Goal: Information Seeking & Learning: Check status

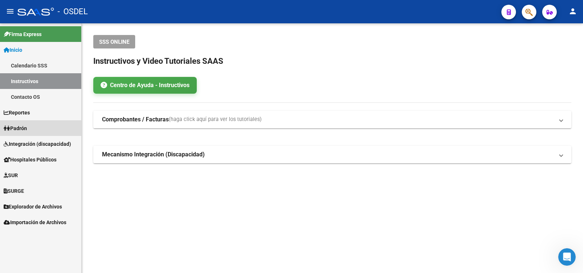
drag, startPoint x: 16, startPoint y: 126, endPoint x: 27, endPoint y: 133, distance: 12.7
click at [16, 126] on span "Padrón" at bounding box center [15, 128] width 23 height 8
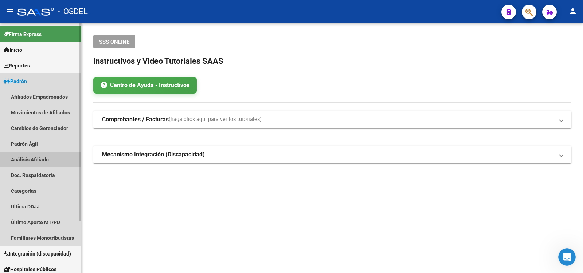
click at [26, 157] on link "Análisis Afiliado" at bounding box center [40, 160] width 81 height 16
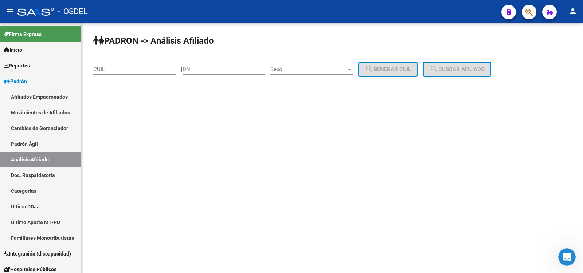
click at [211, 68] on input "DNI" at bounding box center [224, 69] width 82 height 7
type input "38875465"
click at [353, 67] on div at bounding box center [349, 69] width 7 height 6
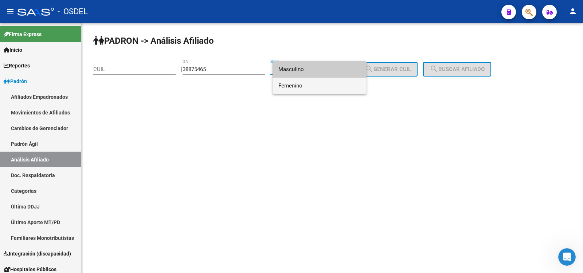
click at [290, 85] on span "Femenino" at bounding box center [319, 86] width 82 height 16
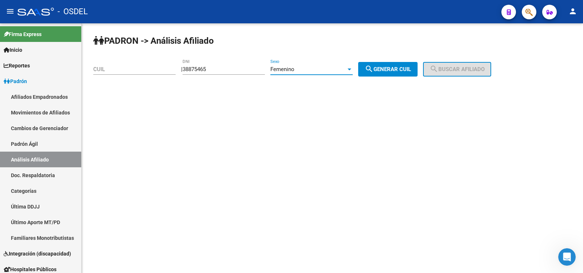
drag, startPoint x: 398, startPoint y: 69, endPoint x: 421, endPoint y: 68, distance: 23.3
click at [399, 69] on span "search Generar CUIL" at bounding box center [388, 69] width 46 height 7
type input "27-38875465-1"
click at [458, 66] on span "search Buscar afiliado" at bounding box center [456, 69] width 55 height 7
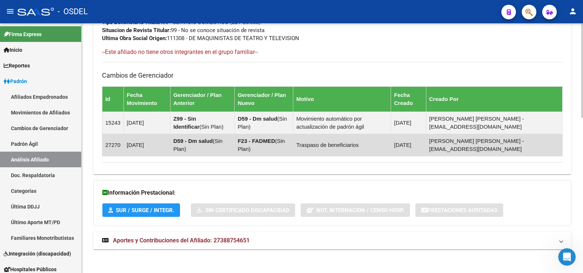
scroll to position [411, 0]
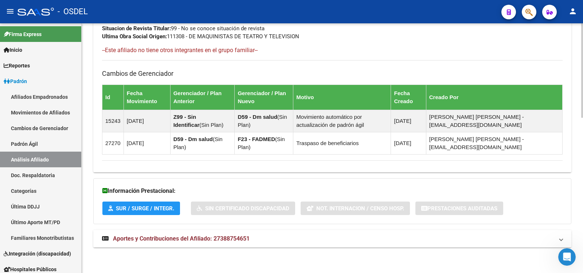
click at [168, 237] on span "Aportes y Contribuciones del Afiliado: 27388754651" at bounding box center [181, 238] width 137 height 7
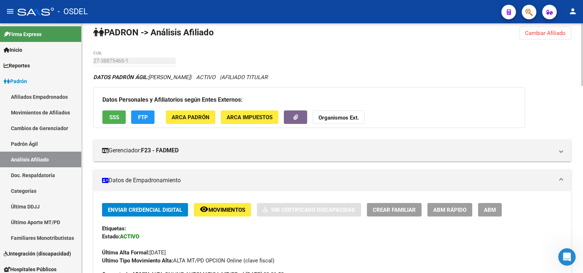
scroll to position [0, 0]
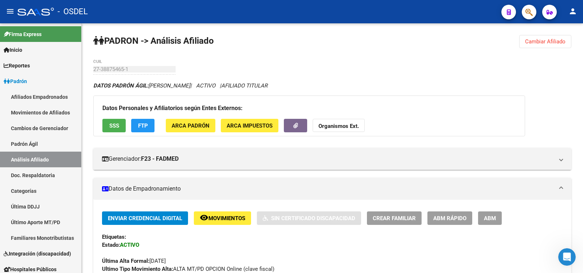
click at [574, 10] on mat-icon "person" at bounding box center [572, 11] width 9 height 9
click at [456, 60] on div at bounding box center [291, 136] width 583 height 273
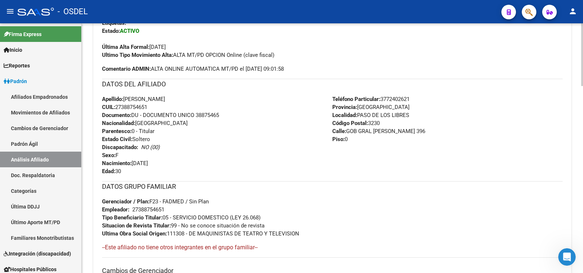
scroll to position [215, 0]
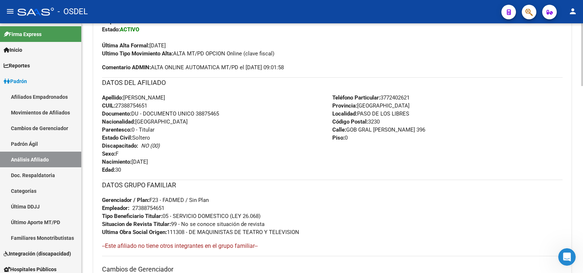
click at [582, 125] on div at bounding box center [582, 109] width 2 height 63
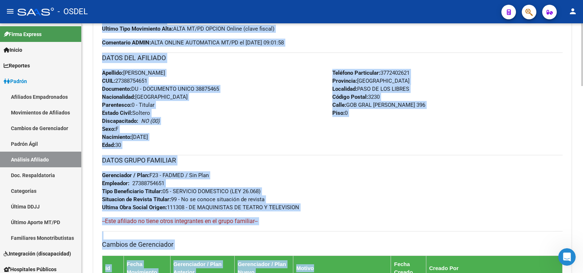
scroll to position [244, 0]
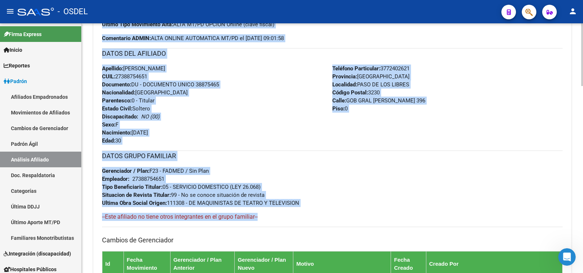
drag, startPoint x: 102, startPoint y: 27, endPoint x: 401, endPoint y: 228, distance: 360.5
click at [401, 228] on div "Enviar Credencial Digital remove_red_eye Movimientos Sin Certificado Discapacid…" at bounding box center [332, 147] width 460 height 360
copy div "Estado: ACTIVO Última Alta Formal: [DATE] Ultimo Tipo Movimiento Alta: ALTA MT/…"
click at [573, 9] on mat-icon "person" at bounding box center [572, 11] width 9 height 9
click at [560, 47] on button "exit_to_app Salir" at bounding box center [557, 47] width 44 height 17
